Goal: Task Accomplishment & Management: Use online tool/utility

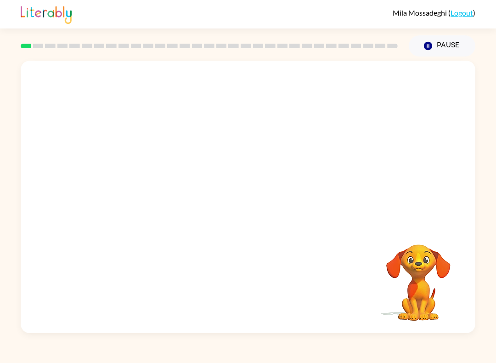
click at [270, 201] on video "Your browser must support playing .mp4 files to use Literably. Please try using…" at bounding box center [248, 143] width 455 height 165
click at [247, 200] on icon "button" at bounding box center [248, 202] width 16 height 16
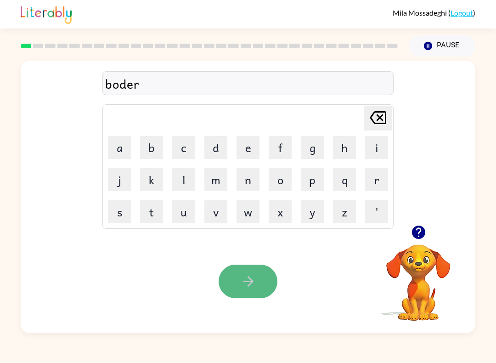
click at [253, 280] on icon "button" at bounding box center [248, 282] width 16 height 16
click at [251, 286] on icon "button" at bounding box center [248, 282] width 16 height 16
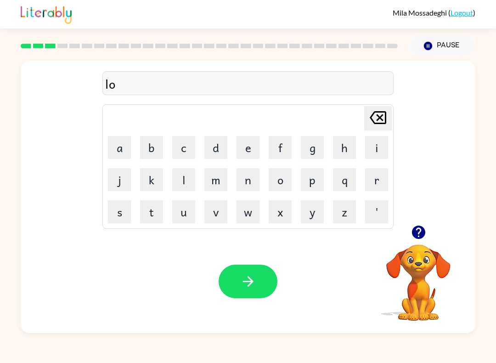
click at [73, 192] on div "lo Delete Delete last character input a b c d e f g h i j k l m n o p q r s t u…" at bounding box center [248, 143] width 455 height 165
click at [420, 239] on icon "button" at bounding box center [418, 232] width 13 height 13
click at [249, 275] on icon "button" at bounding box center [248, 282] width 16 height 16
click at [253, 278] on icon "button" at bounding box center [248, 282] width 16 height 16
click at [421, 234] on icon "button" at bounding box center [418, 232] width 13 height 13
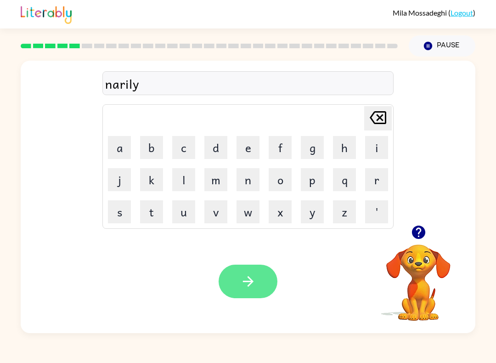
click at [248, 286] on icon "button" at bounding box center [248, 282] width 16 height 16
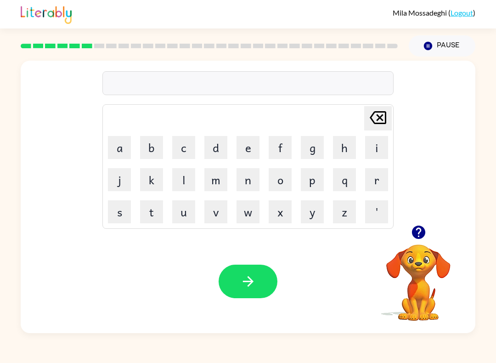
click at [421, 229] on icon "button" at bounding box center [418, 232] width 13 height 13
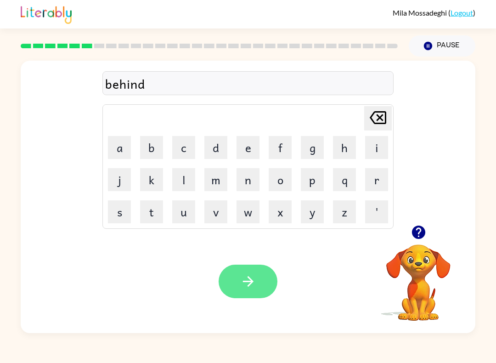
click at [257, 285] on button "button" at bounding box center [248, 282] width 59 height 34
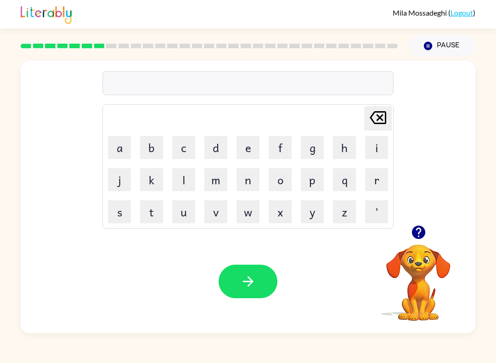
click at [103, 305] on div "Your browser must support playing .mp4 files to use Literably. Please try using…" at bounding box center [248, 281] width 455 height 103
click at [265, 289] on button "button" at bounding box center [248, 282] width 59 height 34
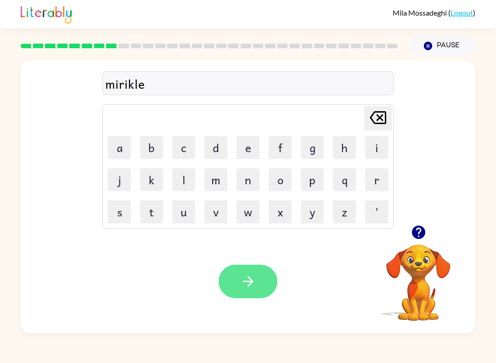
click at [271, 287] on button "button" at bounding box center [248, 282] width 59 height 34
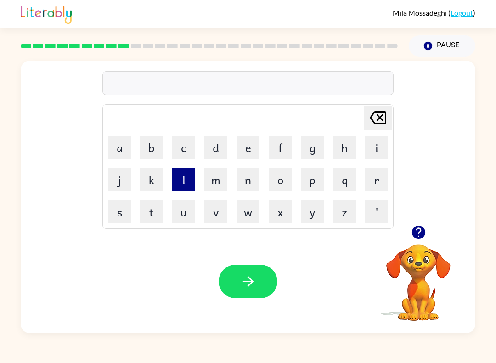
click at [185, 187] on button "l" at bounding box center [183, 179] width 23 height 23
click at [206, 186] on button "m" at bounding box center [216, 179] width 23 height 23
click at [214, 153] on button "d" at bounding box center [216, 147] width 23 height 23
click at [180, 142] on button "c" at bounding box center [183, 147] width 23 height 23
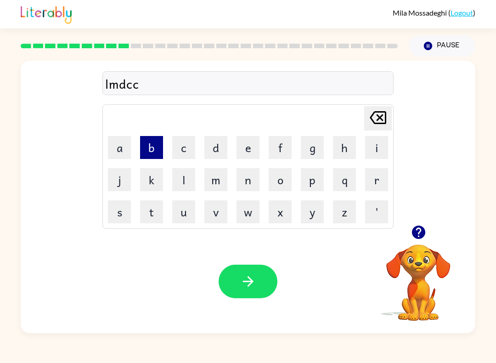
click at [153, 156] on button "b" at bounding box center [151, 147] width 23 height 23
click at [152, 156] on button "b" at bounding box center [151, 147] width 23 height 23
click at [434, 230] on div at bounding box center [419, 232] width 92 height 23
click at [413, 230] on icon "button" at bounding box center [418, 232] width 13 height 13
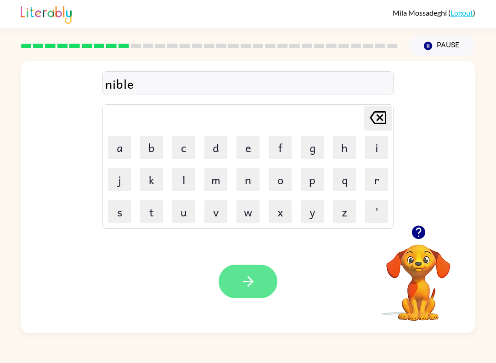
click at [266, 279] on button "button" at bounding box center [248, 282] width 59 height 34
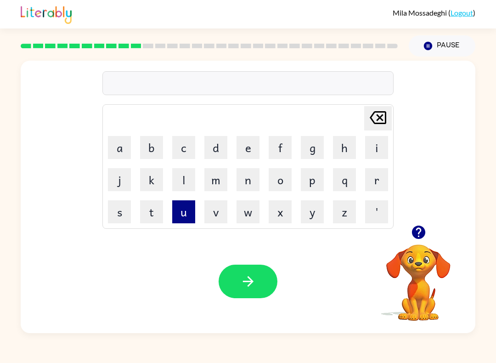
click at [183, 205] on button "u" at bounding box center [183, 211] width 23 height 23
click at [250, 179] on button "n" at bounding box center [248, 179] width 23 height 23
click at [276, 154] on button "f" at bounding box center [280, 147] width 23 height 23
click at [285, 183] on button "o" at bounding box center [280, 179] width 23 height 23
click at [191, 180] on button "l" at bounding box center [183, 179] width 23 height 23
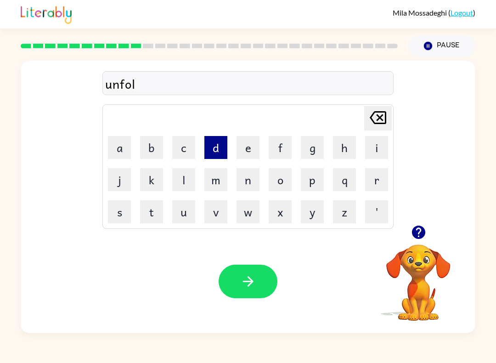
click at [220, 152] on button "d" at bounding box center [216, 147] width 23 height 23
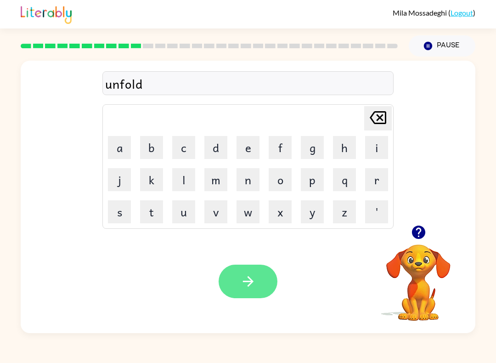
click at [234, 283] on button "button" at bounding box center [248, 282] width 59 height 34
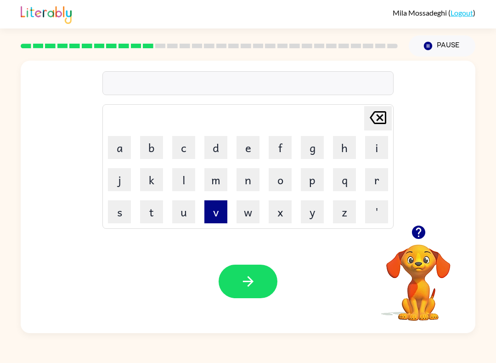
click at [220, 218] on button "v" at bounding box center [216, 211] width 23 height 23
click at [274, 181] on button "o" at bounding box center [280, 179] width 23 height 23
click at [150, 205] on button "t" at bounding box center [151, 211] width 23 height 23
click at [249, 156] on button "e" at bounding box center [248, 147] width 23 height 23
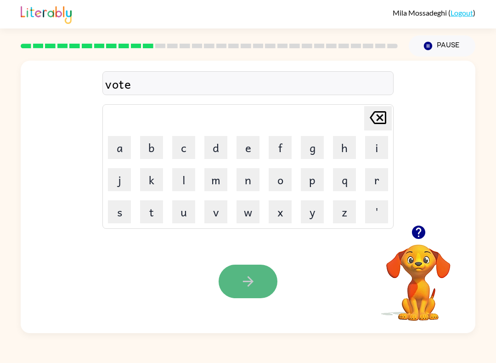
click at [256, 280] on icon "button" at bounding box center [248, 282] width 16 height 16
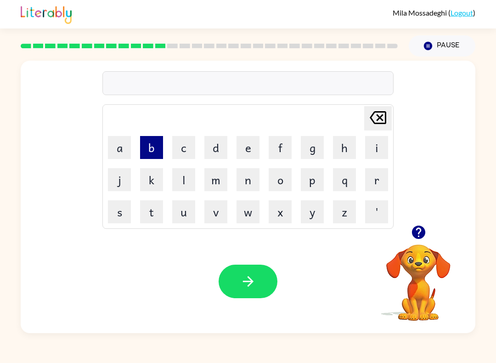
click at [150, 145] on button "b" at bounding box center [151, 147] width 23 height 23
click at [251, 154] on button "e" at bounding box center [248, 147] width 23 height 23
click at [212, 156] on button "d" at bounding box center [216, 147] width 23 height 23
click at [155, 215] on button "t" at bounding box center [151, 211] width 23 height 23
click at [379, 145] on button "i" at bounding box center [376, 147] width 23 height 23
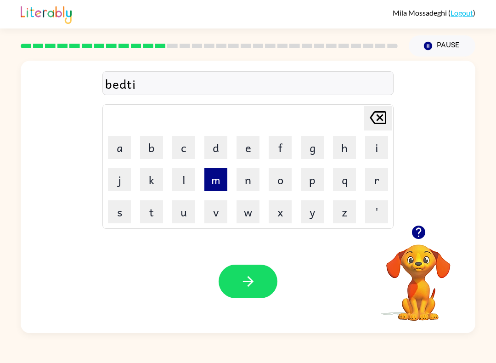
click at [223, 188] on button "m" at bounding box center [216, 179] width 23 height 23
click at [257, 148] on button "e" at bounding box center [248, 147] width 23 height 23
drag, startPoint x: 241, startPoint y: 298, endPoint x: 239, endPoint y: 294, distance: 5.0
click at [239, 294] on button "button" at bounding box center [248, 282] width 59 height 34
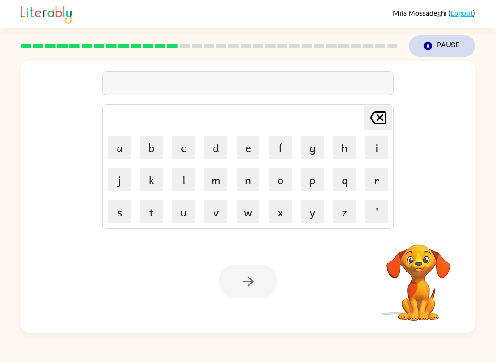
click at [429, 40] on button "Pause Pause" at bounding box center [442, 45] width 67 height 21
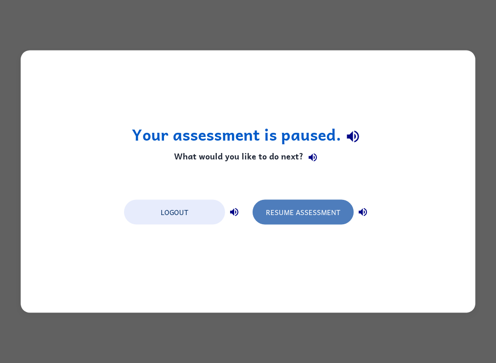
click at [310, 218] on button "Resume Assessment" at bounding box center [303, 212] width 101 height 25
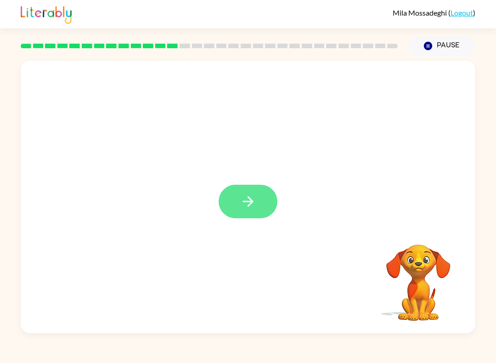
click at [265, 196] on button "button" at bounding box center [248, 202] width 59 height 34
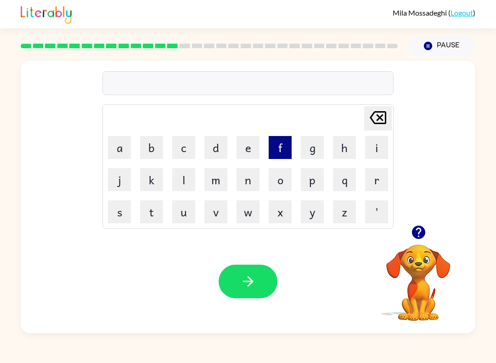
click at [280, 151] on button "f" at bounding box center [280, 147] width 23 height 23
click at [377, 153] on button "i" at bounding box center [376, 147] width 23 height 23
click at [159, 213] on button "t" at bounding box center [151, 211] width 23 height 23
click at [245, 185] on button "n" at bounding box center [248, 179] width 23 height 23
click at [248, 154] on button "e" at bounding box center [248, 147] width 23 height 23
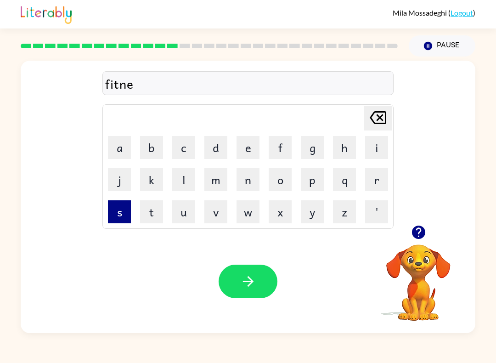
click at [119, 212] on button "s" at bounding box center [119, 211] width 23 height 23
click at [113, 217] on button "s" at bounding box center [119, 211] width 23 height 23
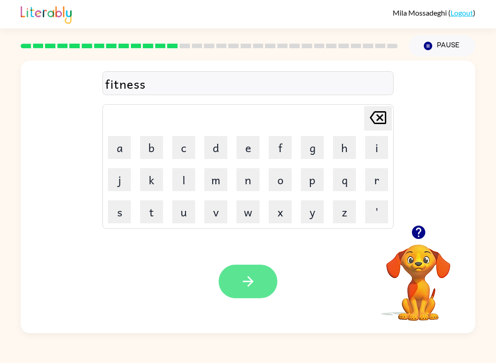
click at [259, 276] on button "button" at bounding box center [248, 282] width 59 height 34
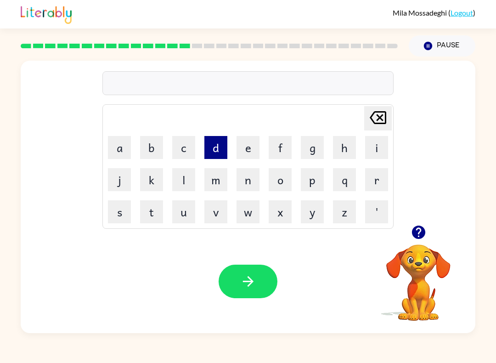
click at [222, 145] on button "d" at bounding box center [216, 147] width 23 height 23
click at [221, 145] on button "d" at bounding box center [216, 147] width 23 height 23
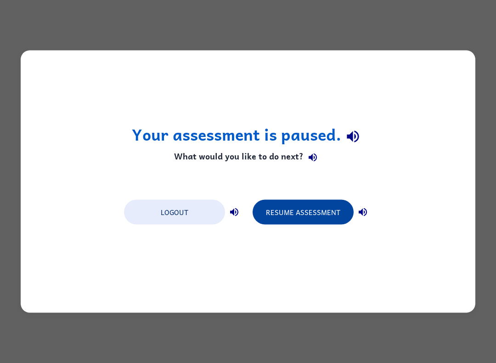
click at [329, 208] on button "Resume Assessment" at bounding box center [303, 212] width 101 height 25
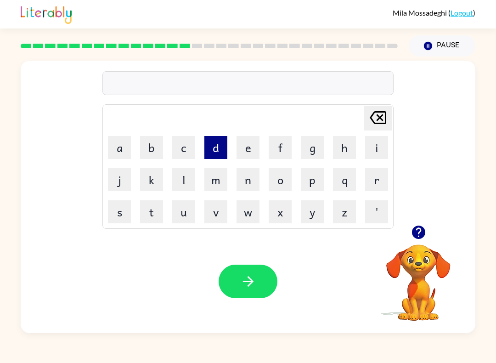
click at [214, 148] on button "d" at bounding box center [216, 147] width 23 height 23
click at [250, 150] on button "e" at bounding box center [248, 147] width 23 height 23
click at [186, 183] on button "l" at bounding box center [183, 179] width 23 height 23
click at [122, 147] on button "a" at bounding box center [119, 147] width 23 height 23
click at [308, 217] on button "y" at bounding box center [312, 211] width 23 height 23
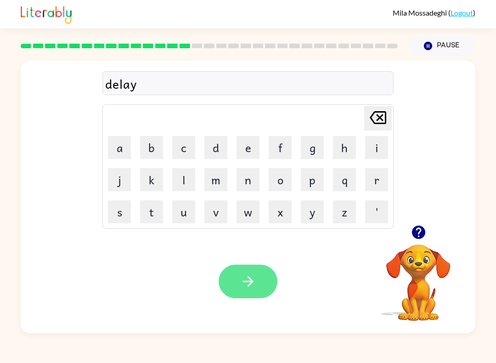
click at [248, 276] on icon "button" at bounding box center [248, 282] width 16 height 16
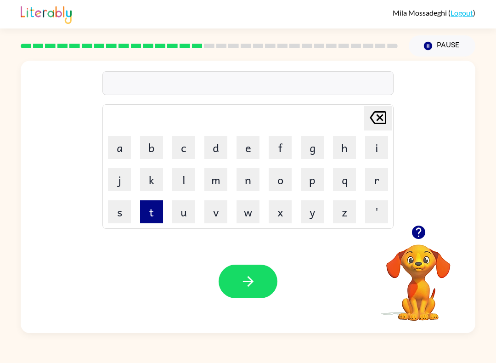
click at [152, 210] on button "t" at bounding box center [151, 211] width 23 height 23
click at [378, 187] on button "r" at bounding box center [376, 179] width 23 height 23
click at [381, 119] on icon at bounding box center [378, 117] width 17 height 13
click at [247, 144] on button "e" at bounding box center [248, 147] width 23 height 23
click at [379, 182] on button "r" at bounding box center [376, 179] width 23 height 23
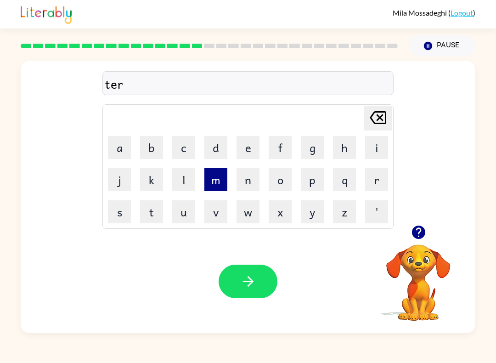
click at [219, 182] on button "m" at bounding box center [216, 179] width 23 height 23
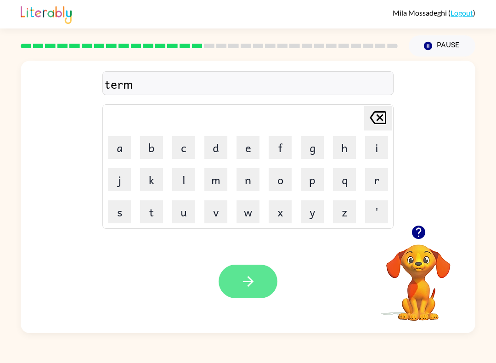
click at [244, 284] on icon "button" at bounding box center [248, 282] width 16 height 16
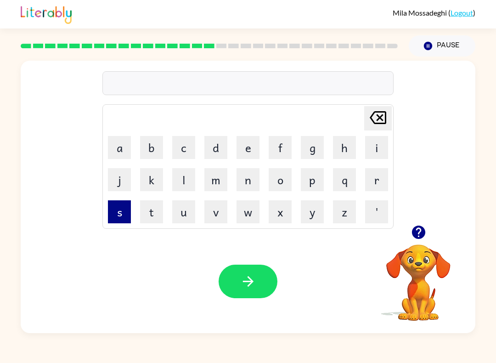
click at [122, 217] on button "s" at bounding box center [119, 211] width 23 height 23
click at [245, 144] on button "e" at bounding box center [248, 147] width 23 height 23
click at [154, 218] on button "t" at bounding box center [151, 211] width 23 height 23
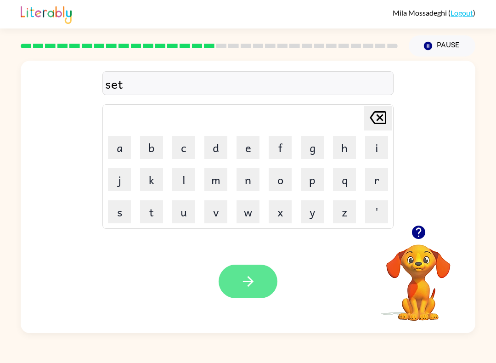
click at [257, 295] on button "button" at bounding box center [248, 282] width 59 height 34
click at [241, 286] on icon "button" at bounding box center [248, 282] width 16 height 16
click at [254, 275] on icon "button" at bounding box center [248, 282] width 16 height 16
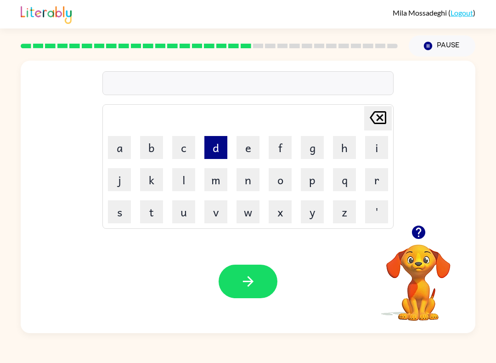
click at [209, 145] on button "d" at bounding box center [216, 147] width 23 height 23
click at [417, 224] on button "button" at bounding box center [418, 232] width 23 height 23
click at [426, 231] on icon "button" at bounding box center [419, 232] width 16 height 16
click at [375, 147] on button "i" at bounding box center [376, 147] width 23 height 23
drag, startPoint x: 120, startPoint y: 222, endPoint x: 171, endPoint y: 193, distance: 59.3
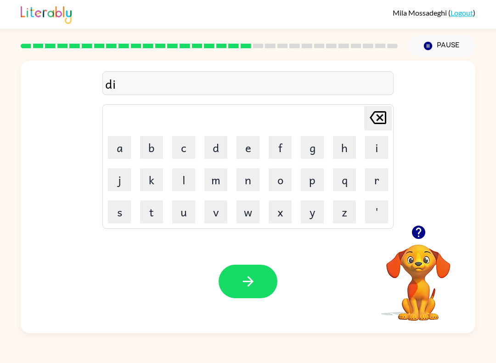
click at [120, 222] on button "s" at bounding box center [119, 211] width 23 height 23
drag, startPoint x: 309, startPoint y: 188, endPoint x: 292, endPoint y: 191, distance: 17.3
click at [306, 187] on button "p" at bounding box center [312, 179] width 23 height 23
drag, startPoint x: 122, startPoint y: 153, endPoint x: 152, endPoint y: 154, distance: 30.4
click at [121, 155] on button "a" at bounding box center [119, 147] width 23 height 23
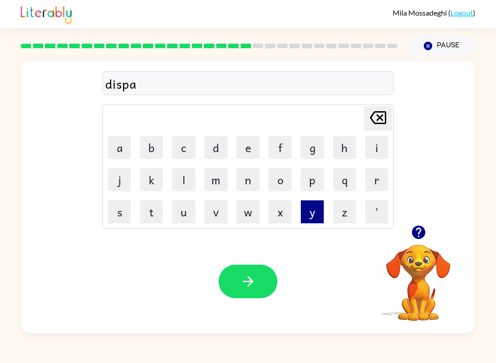
click at [315, 214] on button "y" at bounding box center [312, 211] width 23 height 23
click at [254, 285] on icon "button" at bounding box center [248, 282] width 16 height 16
click at [209, 141] on button "d" at bounding box center [216, 147] width 23 height 23
click at [182, 211] on button "u" at bounding box center [183, 211] width 23 height 23
click at [127, 211] on button "s" at bounding box center [119, 211] width 23 height 23
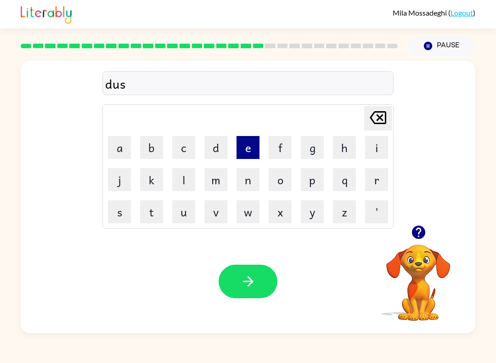
click at [242, 150] on button "e" at bounding box center [248, 147] width 23 height 23
click at [227, 146] on button "d" at bounding box center [216, 147] width 23 height 23
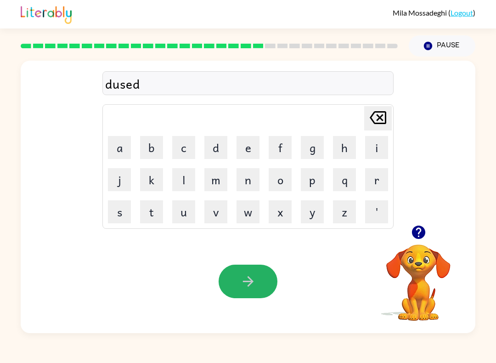
click at [235, 290] on button "button" at bounding box center [248, 282] width 59 height 34
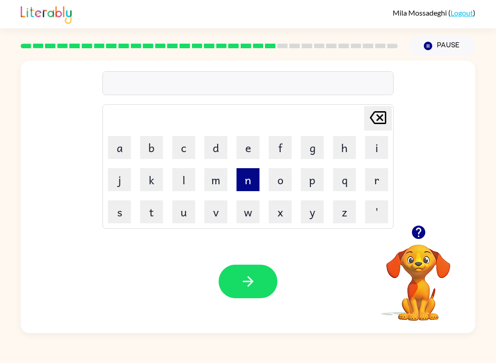
click at [257, 178] on button "n" at bounding box center [248, 179] width 23 height 23
drag, startPoint x: 257, startPoint y: 178, endPoint x: 218, endPoint y: 170, distance: 38.9
click at [218, 171] on tr "j k l m n o p q r" at bounding box center [248, 179] width 289 height 31
drag, startPoint x: 133, startPoint y: 165, endPoint x: 329, endPoint y: 135, distance: 198.2
click at [308, 116] on tbody "[PERSON_NAME] last character input a b c d e f g h i j k l m n o p q r s t u v …" at bounding box center [248, 167] width 289 height 122
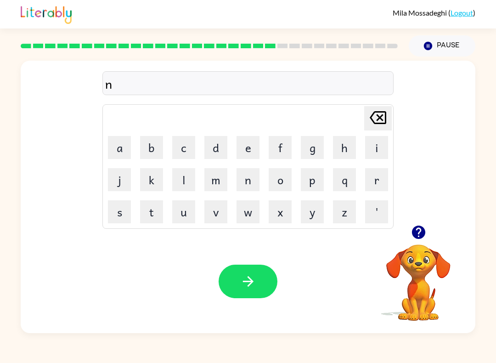
drag, startPoint x: 323, startPoint y: 131, endPoint x: 328, endPoint y: 154, distance: 23.2
click at [325, 141] on td "g" at bounding box center [312, 147] width 31 height 31
drag, startPoint x: 328, startPoint y: 154, endPoint x: 323, endPoint y: 162, distance: 9.3
click at [324, 159] on table "[PERSON_NAME] last character input a b c d e f g h i j k l m n o p q r s t u v …" at bounding box center [248, 167] width 291 height 124
click at [323, 159] on td "g" at bounding box center [312, 147] width 31 height 31
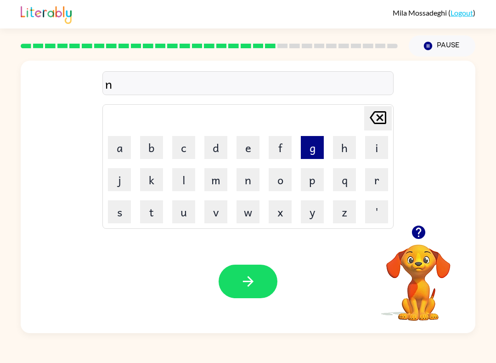
click at [322, 157] on button "g" at bounding box center [312, 147] width 23 height 23
click at [320, 156] on button "g" at bounding box center [312, 147] width 23 height 23
drag, startPoint x: 320, startPoint y: 155, endPoint x: 324, endPoint y: 166, distance: 11.6
click at [321, 156] on button "g" at bounding box center [312, 147] width 23 height 23
click at [324, 171] on button "p" at bounding box center [312, 179] width 23 height 23
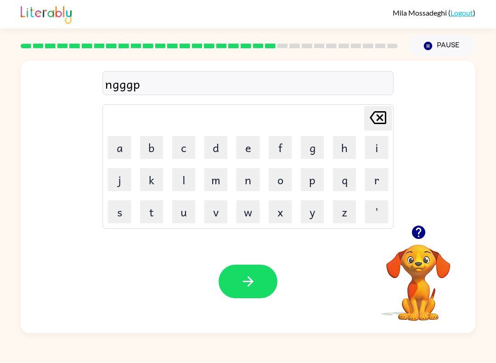
drag, startPoint x: 324, startPoint y: 172, endPoint x: 353, endPoint y: 193, distance: 35.3
click at [353, 193] on tr "j k l m n o p q r" at bounding box center [248, 179] width 289 height 31
drag, startPoint x: 351, startPoint y: 191, endPoint x: 0, endPoint y: 0, distance: 400.3
click at [126, 171] on tr "j k l m n o p q r" at bounding box center [248, 179] width 289 height 31
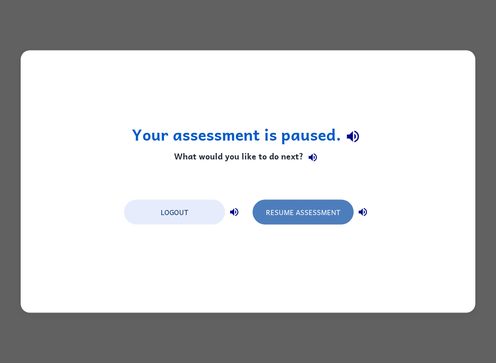
click at [303, 210] on button "Resume Assessment" at bounding box center [303, 212] width 101 height 25
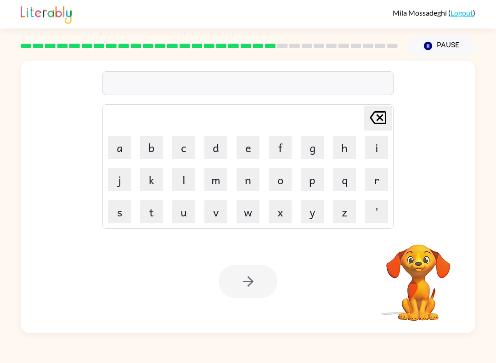
click at [433, 260] on video "Your browser must support playing .mp4 files to use Literably. Please try using…" at bounding box center [419, 276] width 92 height 92
click at [417, 283] on video "Your browser must support playing .mp4 files to use Literably. Please try using…" at bounding box center [419, 276] width 92 height 92
click at [429, 276] on video "Your browser must support playing .mp4 files to use Literably. Please try using…" at bounding box center [419, 276] width 92 height 92
click at [343, 184] on button "q" at bounding box center [344, 179] width 23 height 23
click at [359, 171] on td "q" at bounding box center [344, 179] width 31 height 31
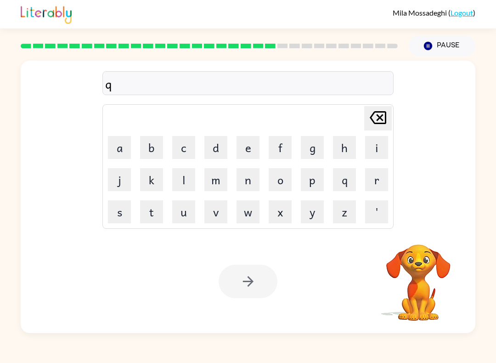
click at [378, 126] on icon "[PERSON_NAME] last character input" at bounding box center [378, 118] width 22 height 22
click at [422, 290] on video "Your browser must support playing .mp4 files to use Literably. Please try using…" at bounding box center [419, 276] width 92 height 92
click at [427, 250] on video "Your browser must support playing .mp4 files to use Literably. Please try using…" at bounding box center [419, 276] width 92 height 92
click at [428, 275] on video "Your browser must support playing .mp4 files to use Literably. Please try using…" at bounding box center [419, 276] width 92 height 92
click at [124, 219] on button "s" at bounding box center [119, 211] width 23 height 23
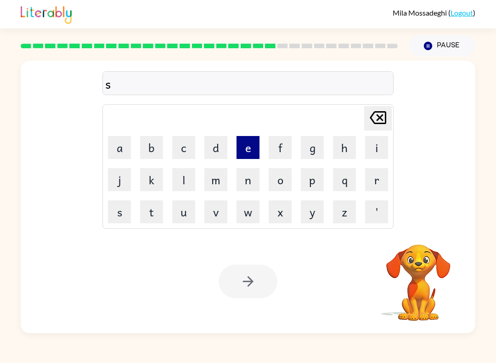
click at [245, 156] on button "e" at bounding box center [248, 147] width 23 height 23
click at [247, 180] on button "n" at bounding box center [248, 179] width 23 height 23
click at [152, 223] on button "t" at bounding box center [151, 211] width 23 height 23
click at [240, 152] on button "e" at bounding box center [248, 147] width 23 height 23
click at [312, 181] on button "p" at bounding box center [312, 179] width 23 height 23
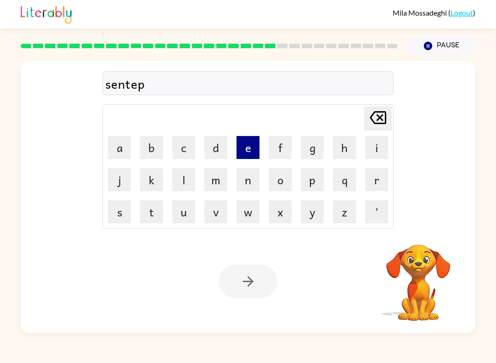
click at [251, 152] on button "e" at bounding box center [248, 147] width 23 height 23
click at [220, 152] on button "d" at bounding box center [216, 147] width 23 height 23
click at [255, 275] on div at bounding box center [248, 282] width 59 height 34
drag, startPoint x: 242, startPoint y: 288, endPoint x: 234, endPoint y: 299, distance: 13.4
click at [241, 285] on div at bounding box center [248, 282] width 59 height 34
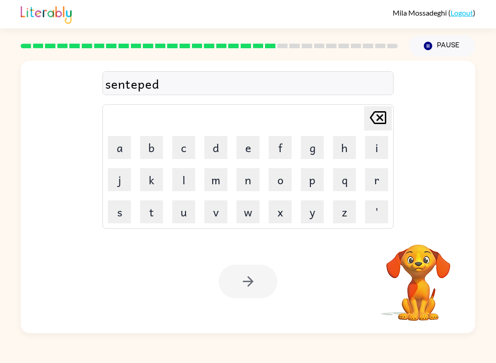
click at [253, 280] on div at bounding box center [248, 282] width 59 height 34
drag, startPoint x: 253, startPoint y: 280, endPoint x: 251, endPoint y: 259, distance: 21.3
click at [253, 279] on div at bounding box center [248, 282] width 59 height 34
drag, startPoint x: 251, startPoint y: 260, endPoint x: 247, endPoint y: 280, distance: 20.0
click at [251, 261] on div "Your browser must support playing .mp4 files to use Literably. Please try using…" at bounding box center [248, 281] width 455 height 103
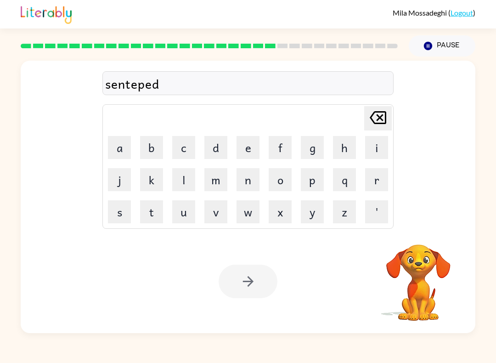
drag, startPoint x: 221, startPoint y: 270, endPoint x: 215, endPoint y: 237, distance: 34.0
click at [218, 261] on div "Your browser must support playing .mp4 files to use Literably. Please try using…" at bounding box center [248, 281] width 455 height 103
click at [440, 36] on button "Pause Pause" at bounding box center [442, 45] width 67 height 21
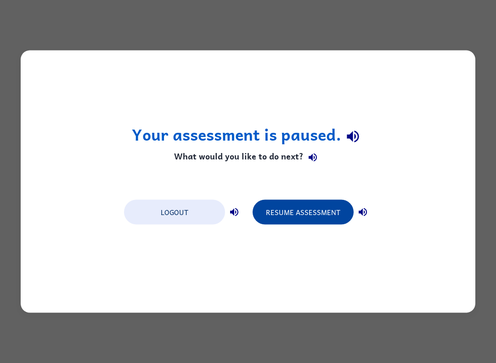
click at [303, 213] on button "Resume Assessment" at bounding box center [303, 212] width 101 height 25
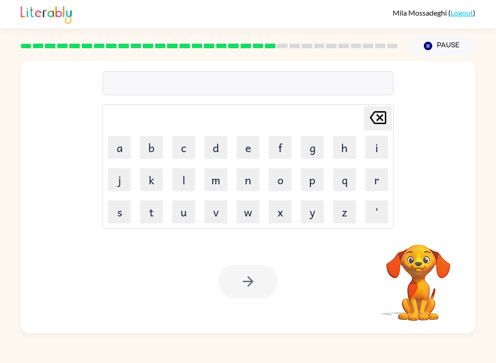
click at [249, 287] on div at bounding box center [248, 282] width 59 height 34
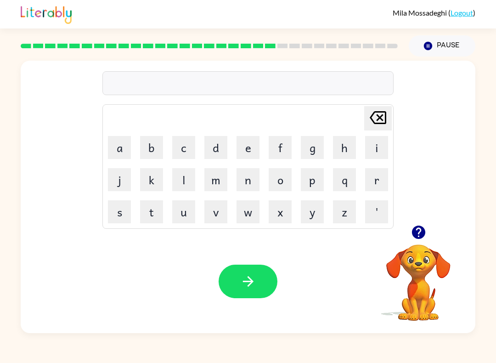
drag, startPoint x: 422, startPoint y: 257, endPoint x: 403, endPoint y: 242, distance: 23.9
click at [404, 242] on div "Your browser must support playing .mp4 files to use Literably. Please try using…" at bounding box center [419, 272] width 92 height 102
click at [413, 260] on video "Your browser must support playing .mp4 files to use Literably. Please try using…" at bounding box center [419, 276] width 92 height 92
click at [418, 237] on icon "button" at bounding box center [419, 232] width 16 height 16
click at [448, 47] on button "Pause Pause" at bounding box center [442, 45] width 67 height 21
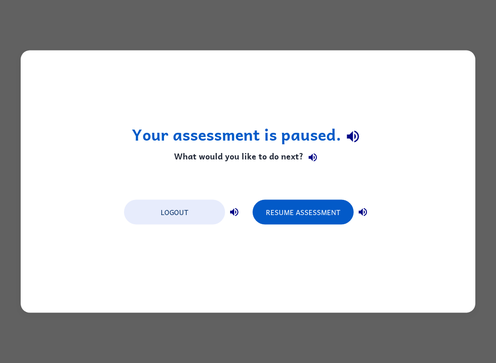
click at [315, 159] on icon "button" at bounding box center [313, 157] width 11 height 11
click at [363, 129] on h1 "Your assessment is paused." at bounding box center [248, 136] width 233 height 23
click at [348, 140] on icon "button" at bounding box center [353, 136] width 16 height 16
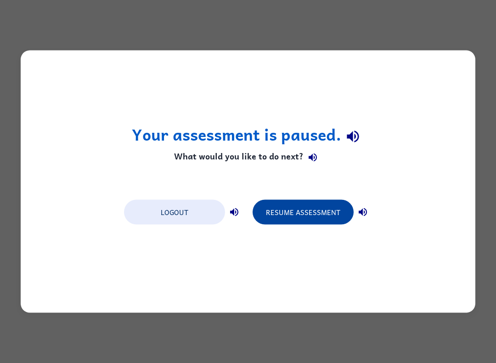
click at [316, 207] on button "Resume Assessment" at bounding box center [303, 212] width 101 height 25
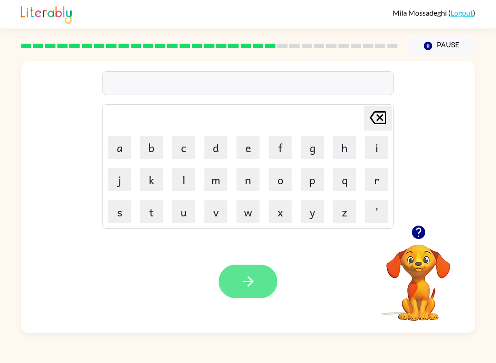
click at [261, 285] on button "button" at bounding box center [248, 282] width 59 height 34
click at [239, 273] on button "button" at bounding box center [248, 282] width 59 height 34
click at [237, 280] on button "button" at bounding box center [248, 282] width 59 height 34
click at [249, 280] on icon "button" at bounding box center [248, 282] width 16 height 16
click at [243, 285] on icon "button" at bounding box center [248, 282] width 16 height 16
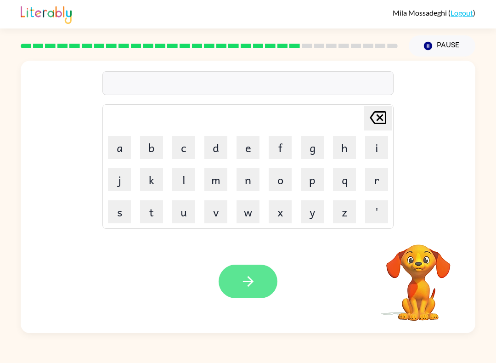
click at [246, 283] on icon "button" at bounding box center [248, 282] width 16 height 16
click at [244, 284] on icon "button" at bounding box center [248, 282] width 16 height 16
click at [259, 281] on button "button" at bounding box center [248, 282] width 59 height 34
click at [240, 275] on icon "button" at bounding box center [248, 282] width 16 height 16
click at [240, 280] on button "button" at bounding box center [248, 282] width 59 height 34
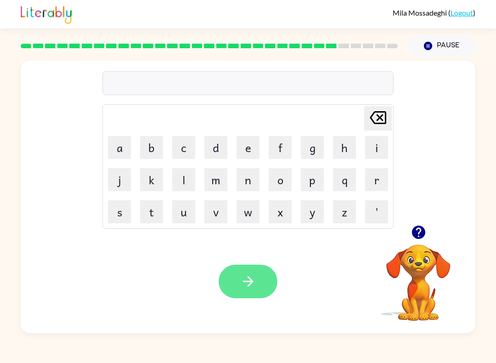
click at [233, 287] on button "button" at bounding box center [248, 282] width 59 height 34
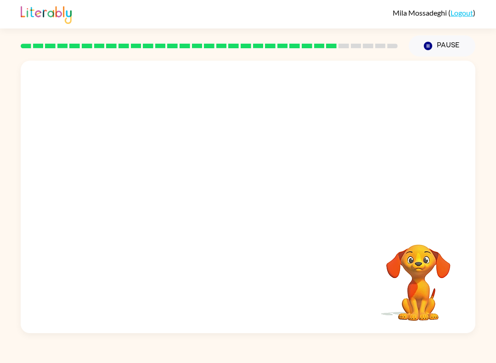
click at [442, 259] on video "Your browser must support playing .mp4 files to use Literably. Please try using…" at bounding box center [419, 276] width 92 height 92
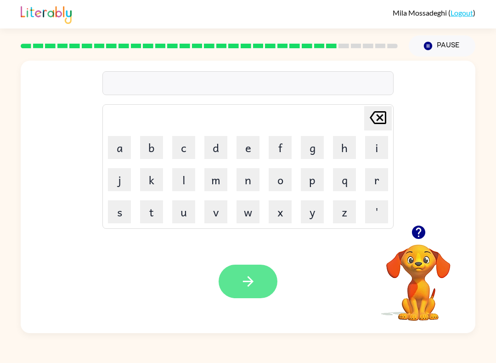
click at [245, 293] on button "button" at bounding box center [248, 282] width 59 height 34
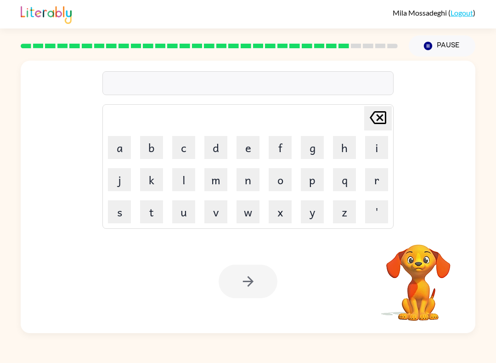
click at [236, 297] on div at bounding box center [248, 282] width 59 height 34
click at [240, 275] on div at bounding box center [248, 282] width 59 height 34
click at [242, 283] on div at bounding box center [248, 282] width 59 height 34
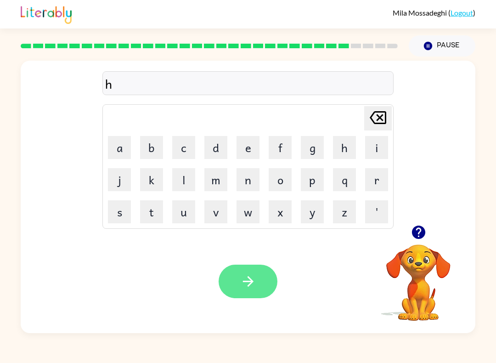
click at [270, 281] on button "button" at bounding box center [248, 282] width 59 height 34
click at [248, 278] on icon "button" at bounding box center [248, 281] width 11 height 11
click at [244, 282] on icon "button" at bounding box center [248, 281] width 11 height 11
click at [257, 284] on button "button" at bounding box center [248, 282] width 59 height 34
click at [231, 286] on button "button" at bounding box center [248, 282] width 59 height 34
